Goal: Transaction & Acquisition: Book appointment/travel/reservation

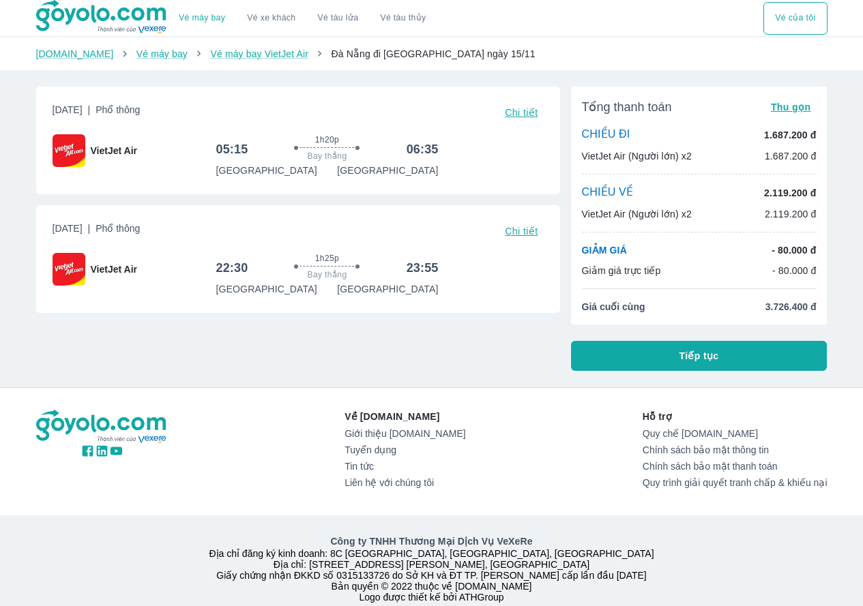
click at [529, 114] on span "Chi tiết" at bounding box center [521, 112] width 33 height 11
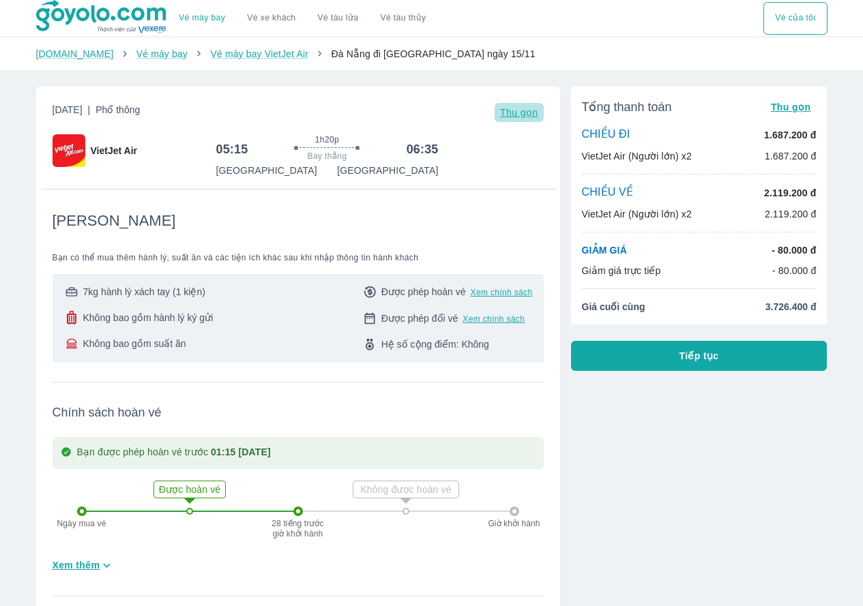
click at [529, 113] on span "Thu gọn" at bounding box center [519, 112] width 38 height 11
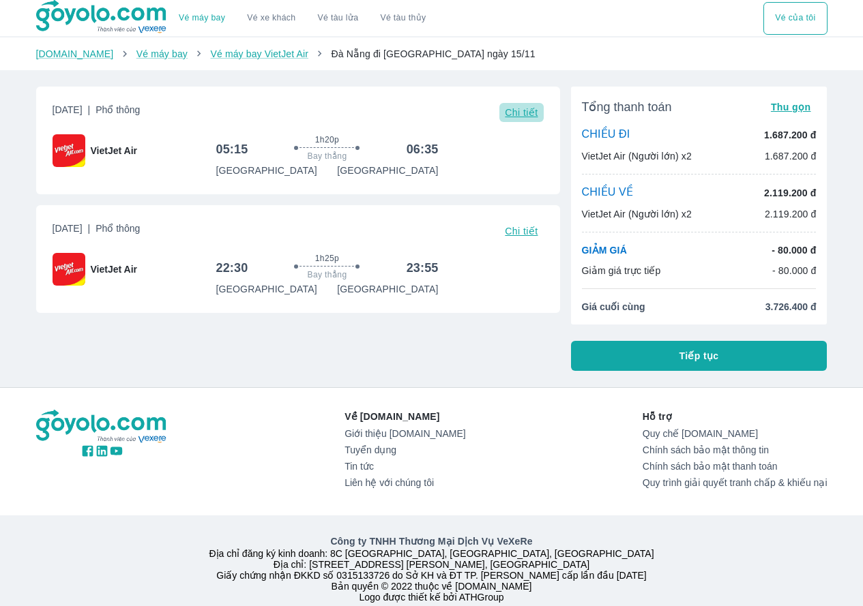
click at [529, 113] on span "Chi tiết" at bounding box center [521, 112] width 33 height 11
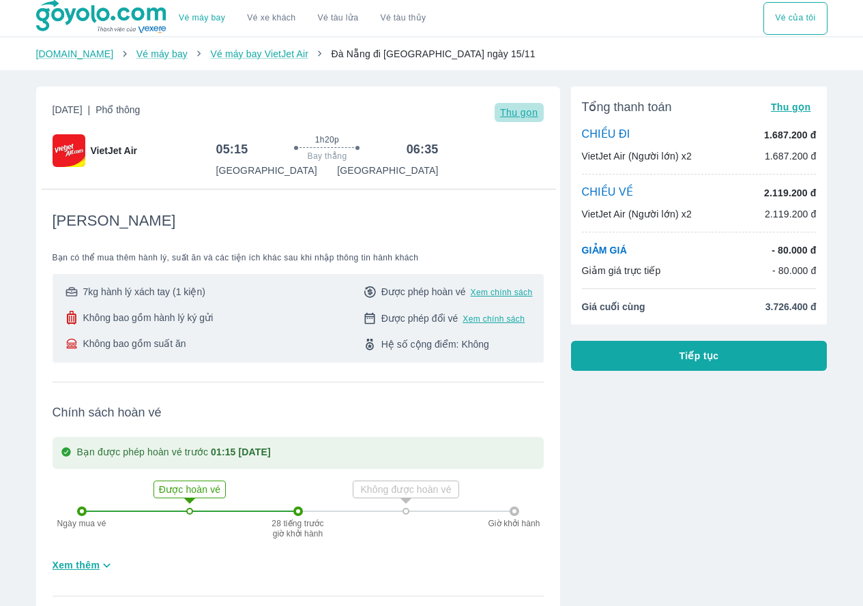
click at [529, 113] on span "Thu gọn" at bounding box center [519, 112] width 38 height 11
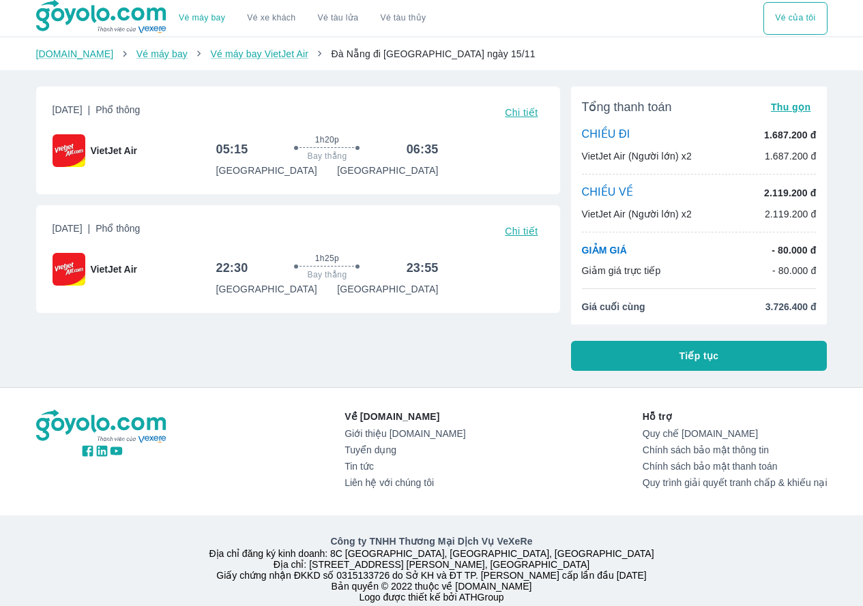
click at [529, 113] on span "Chi tiết" at bounding box center [521, 112] width 33 height 11
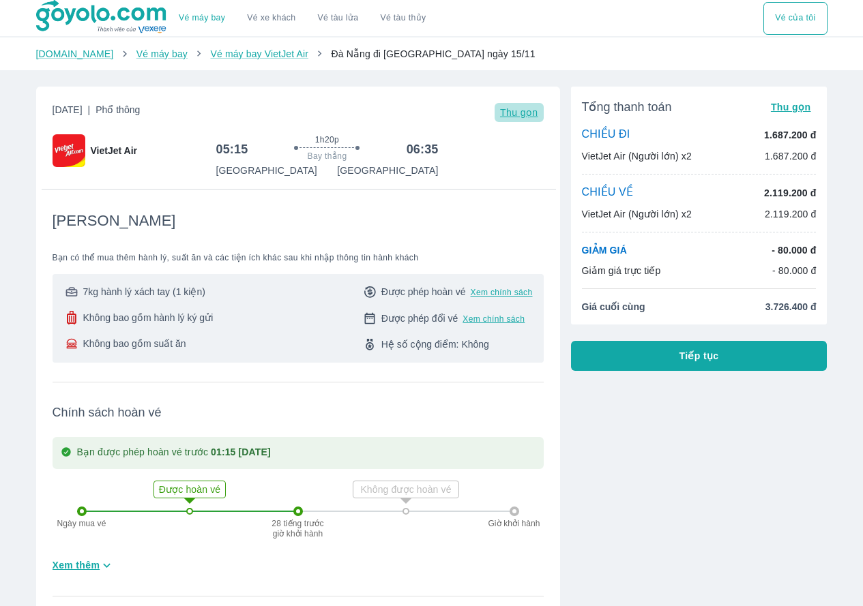
click at [529, 113] on span "Thu gọn" at bounding box center [519, 112] width 38 height 11
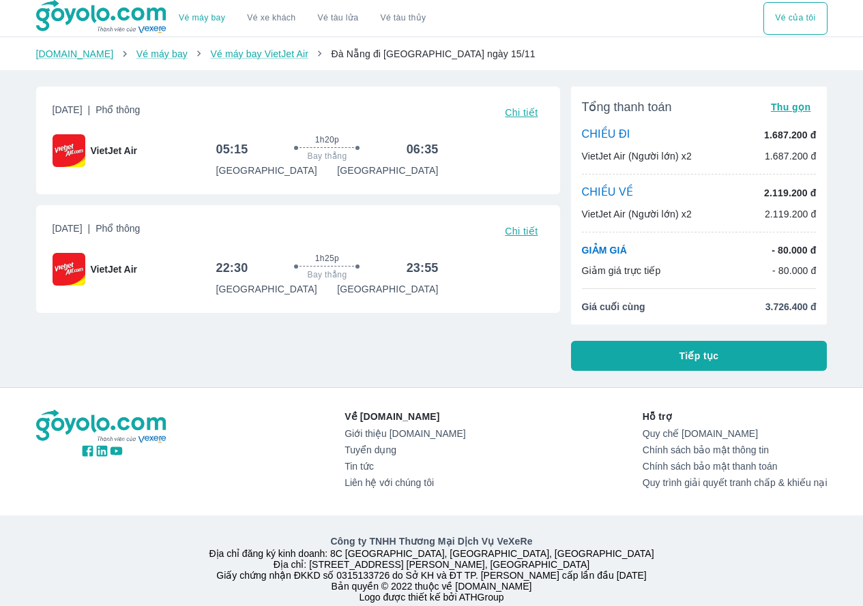
click at [530, 113] on span "Chi tiết" at bounding box center [521, 112] width 33 height 11
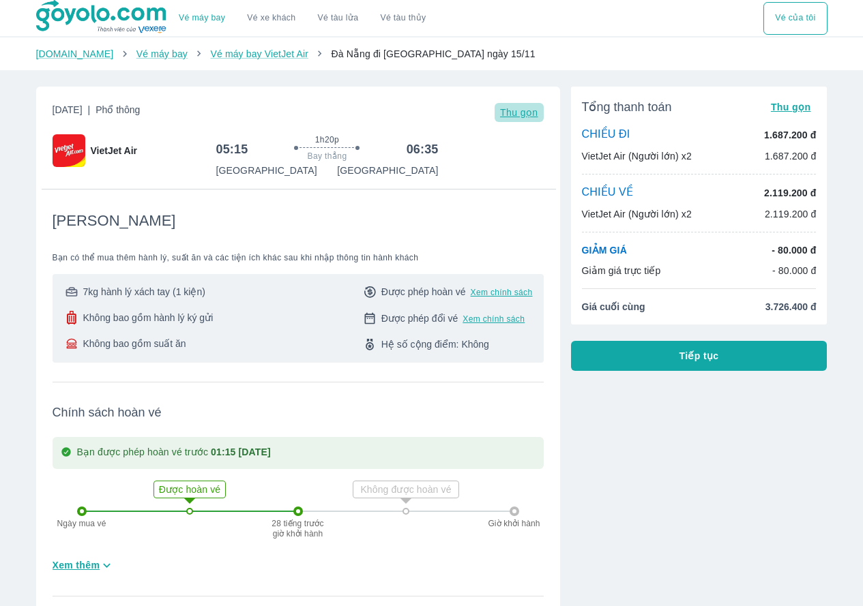
click at [530, 113] on span "Thu gọn" at bounding box center [519, 112] width 38 height 11
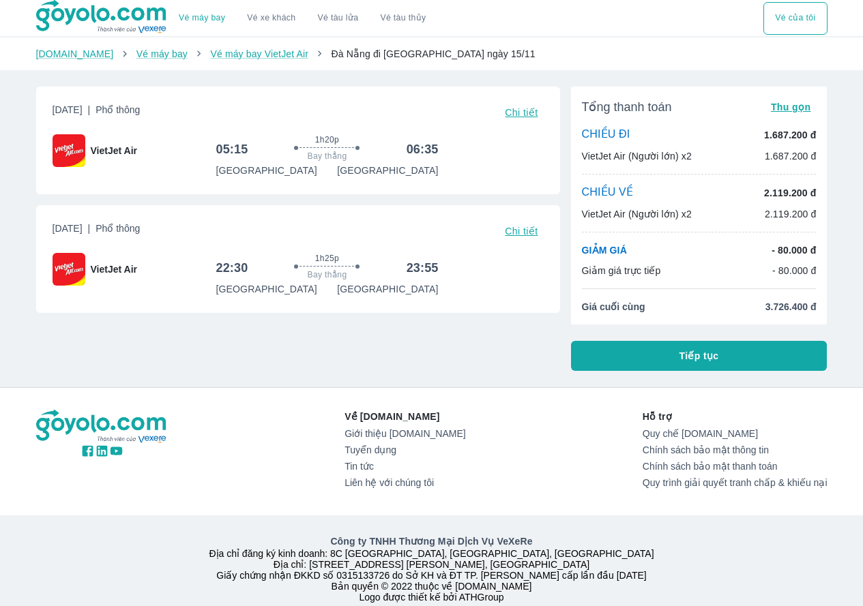
click at [693, 360] on span "Tiếp tục" at bounding box center [699, 356] width 40 height 14
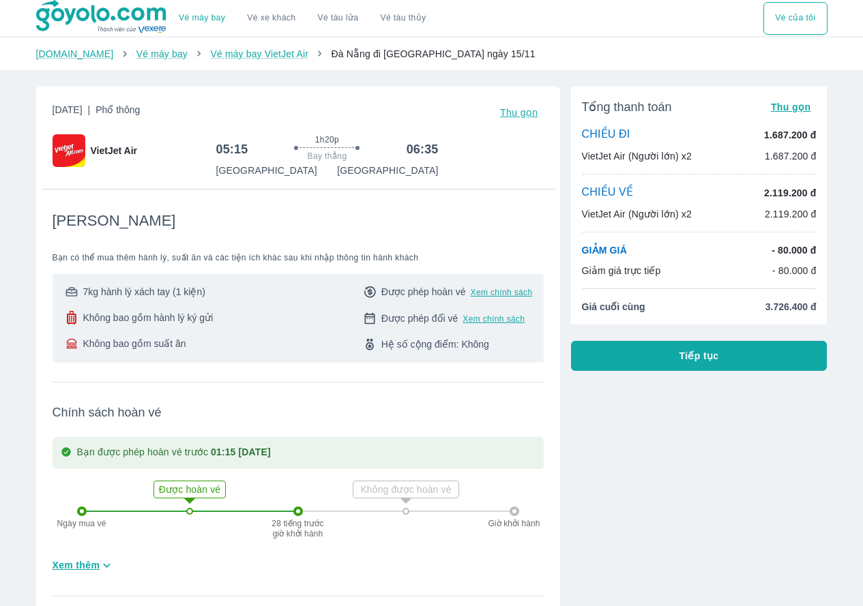
click at [512, 117] on span "Thu gọn" at bounding box center [519, 112] width 38 height 11
